Goal: Transaction & Acquisition: Purchase product/service

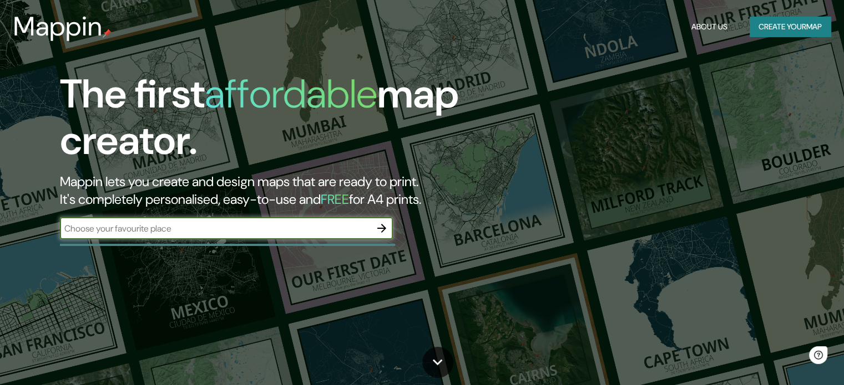
click at [280, 233] on input "text" at bounding box center [215, 228] width 311 height 13
type input "surco"
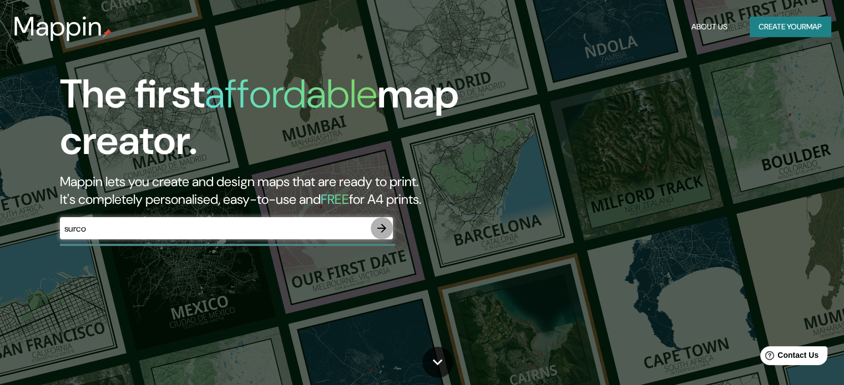
click at [380, 235] on icon "button" at bounding box center [381, 228] width 13 height 13
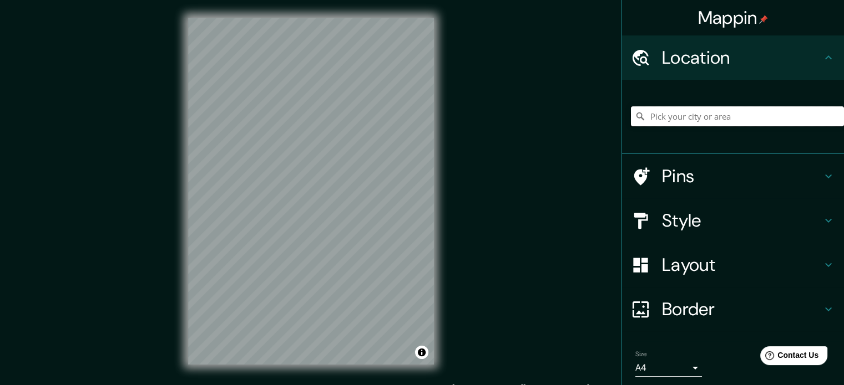
click at [682, 115] on input "Pick your city or area" at bounding box center [737, 116] width 213 height 20
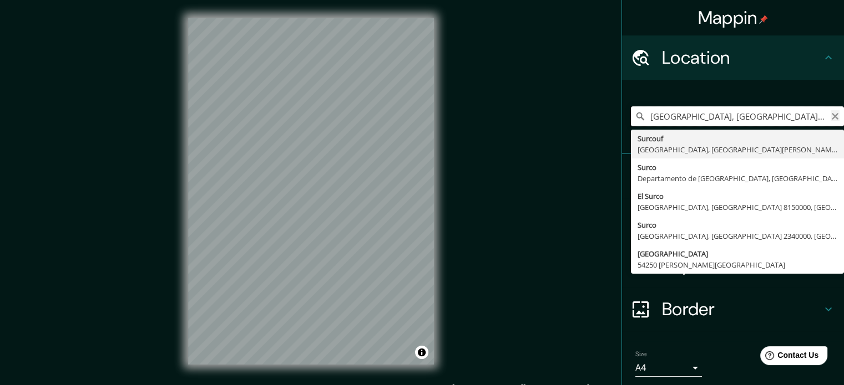
type input "[GEOGRAPHIC_DATA], [GEOGRAPHIC_DATA], [GEOGRAPHIC_DATA]"
click at [830, 118] on icon "Clear" at bounding box center [834, 116] width 9 height 9
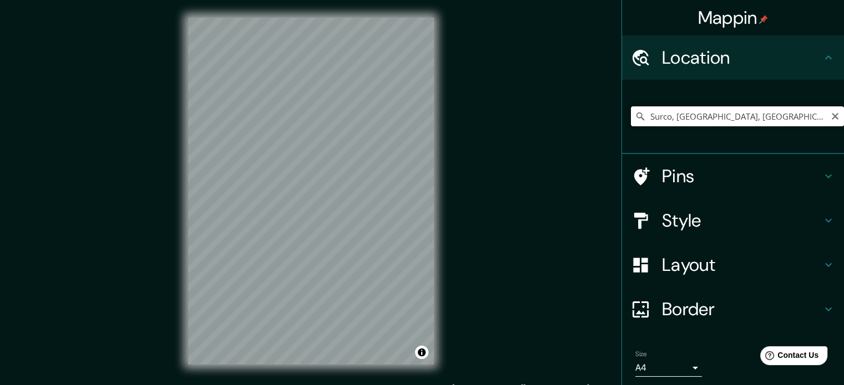
drag, startPoint x: 788, startPoint y: 115, endPoint x: 661, endPoint y: 118, distance: 126.5
click at [661, 118] on input "Surco, [GEOGRAPHIC_DATA], [GEOGRAPHIC_DATA]" at bounding box center [737, 116] width 213 height 20
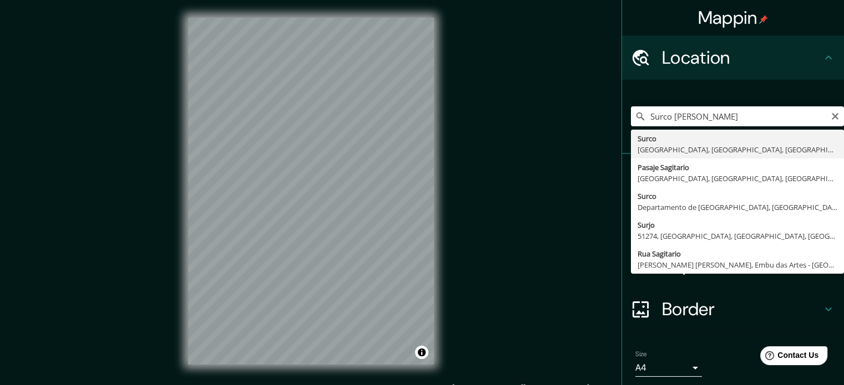
type input "Surco, [GEOGRAPHIC_DATA], [GEOGRAPHIC_DATA], [GEOGRAPHIC_DATA]"
